Goal: Communication & Community: Answer question/provide support

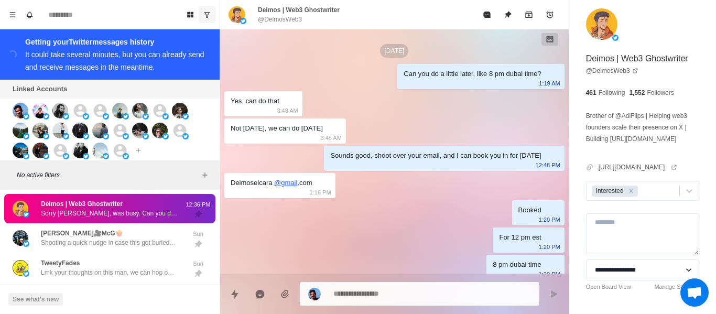
click at [207, 7] on div "Board View Tools Archived Chats Mark many as read Keyboard shortcuts Team Setti…" at bounding box center [110, 14] width 220 height 29
click at [207, 12] on icon "Show unread conversations" at bounding box center [206, 14] width 7 height 7
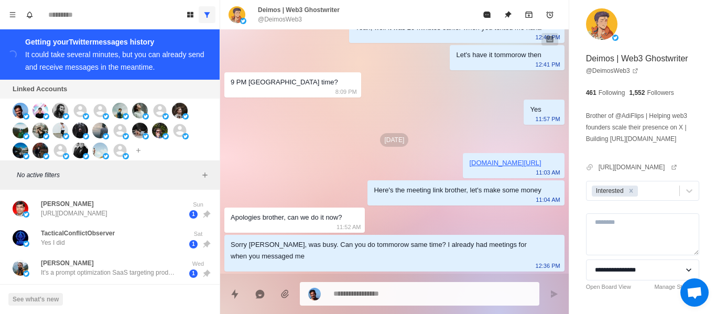
type textarea "*"
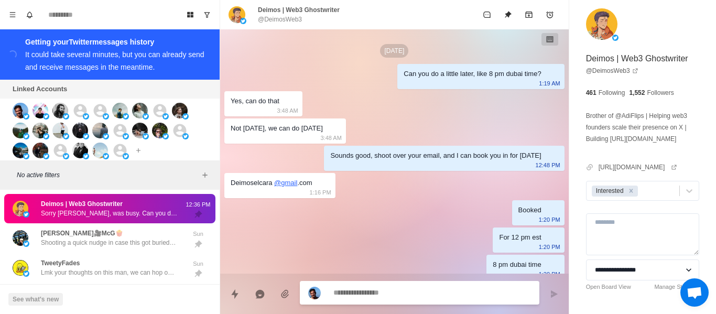
scroll to position [1296, 0]
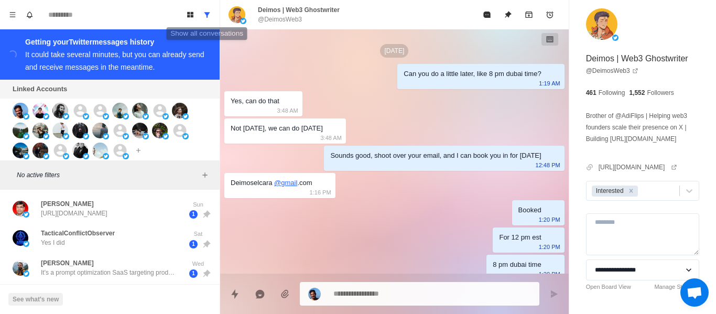
scroll to position [1296, 0]
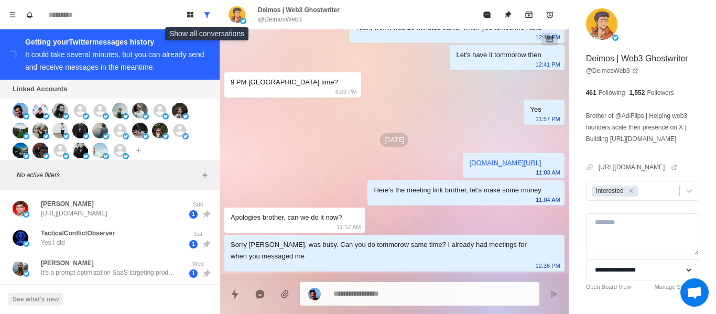
type textarea "*"
